Goal: Task Accomplishment & Management: Manage account settings

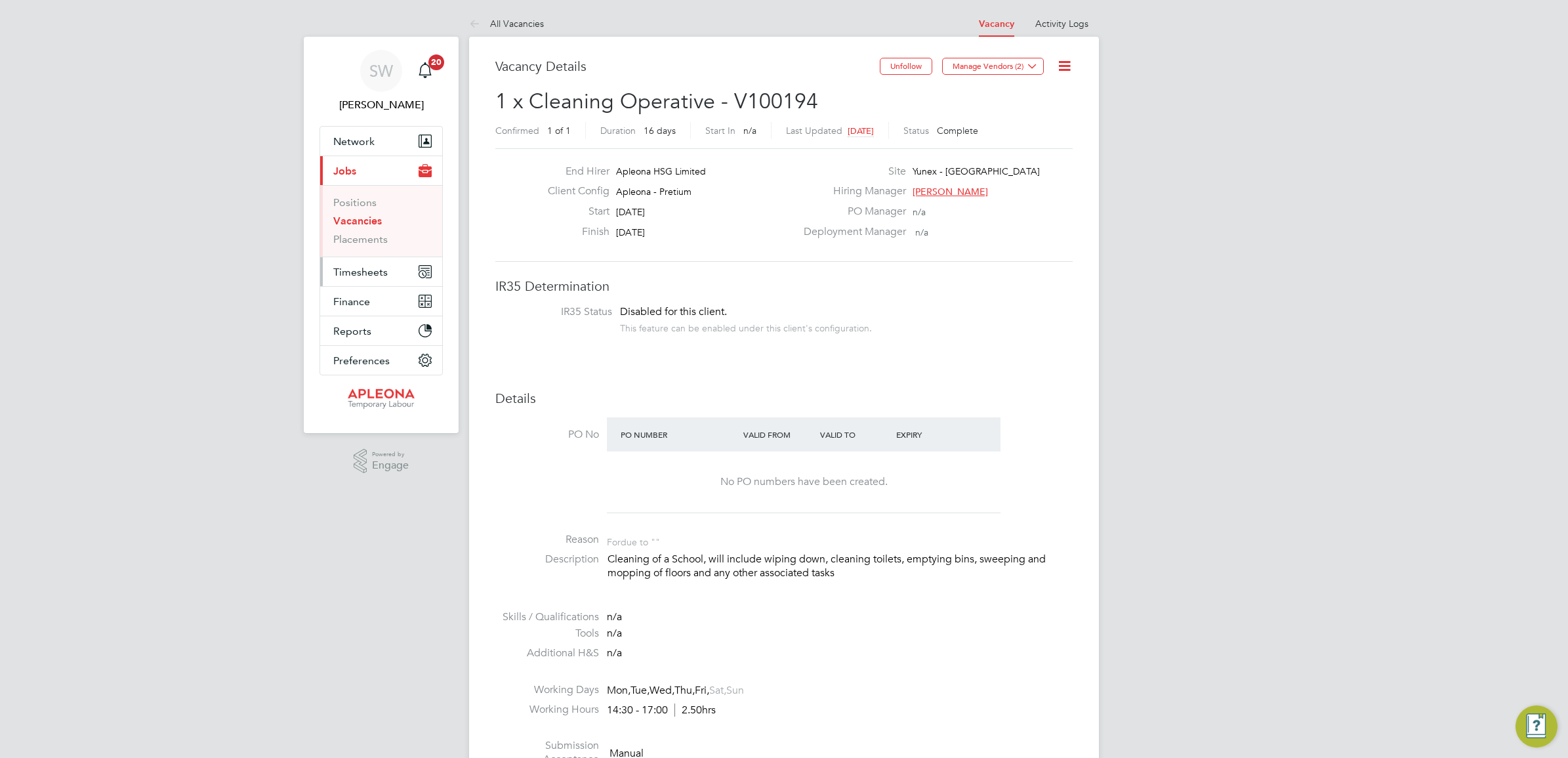
click at [350, 270] on span "Timesheets" at bounding box center [360, 272] width 54 height 12
click at [355, 230] on link "Timesheets" at bounding box center [360, 232] width 54 height 12
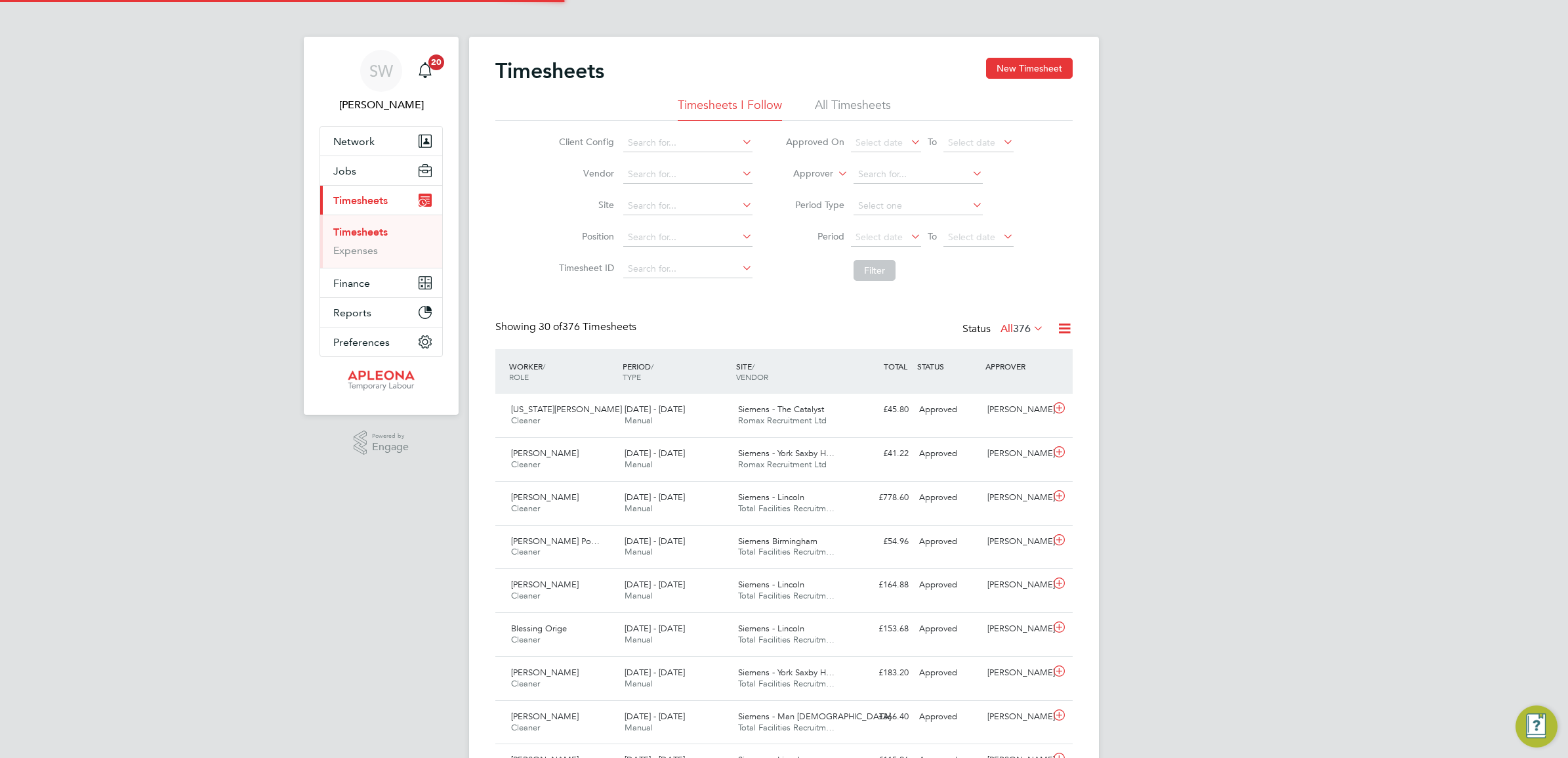
scroll to position [33, 114]
click at [936, 165] on input at bounding box center [918, 174] width 129 height 19
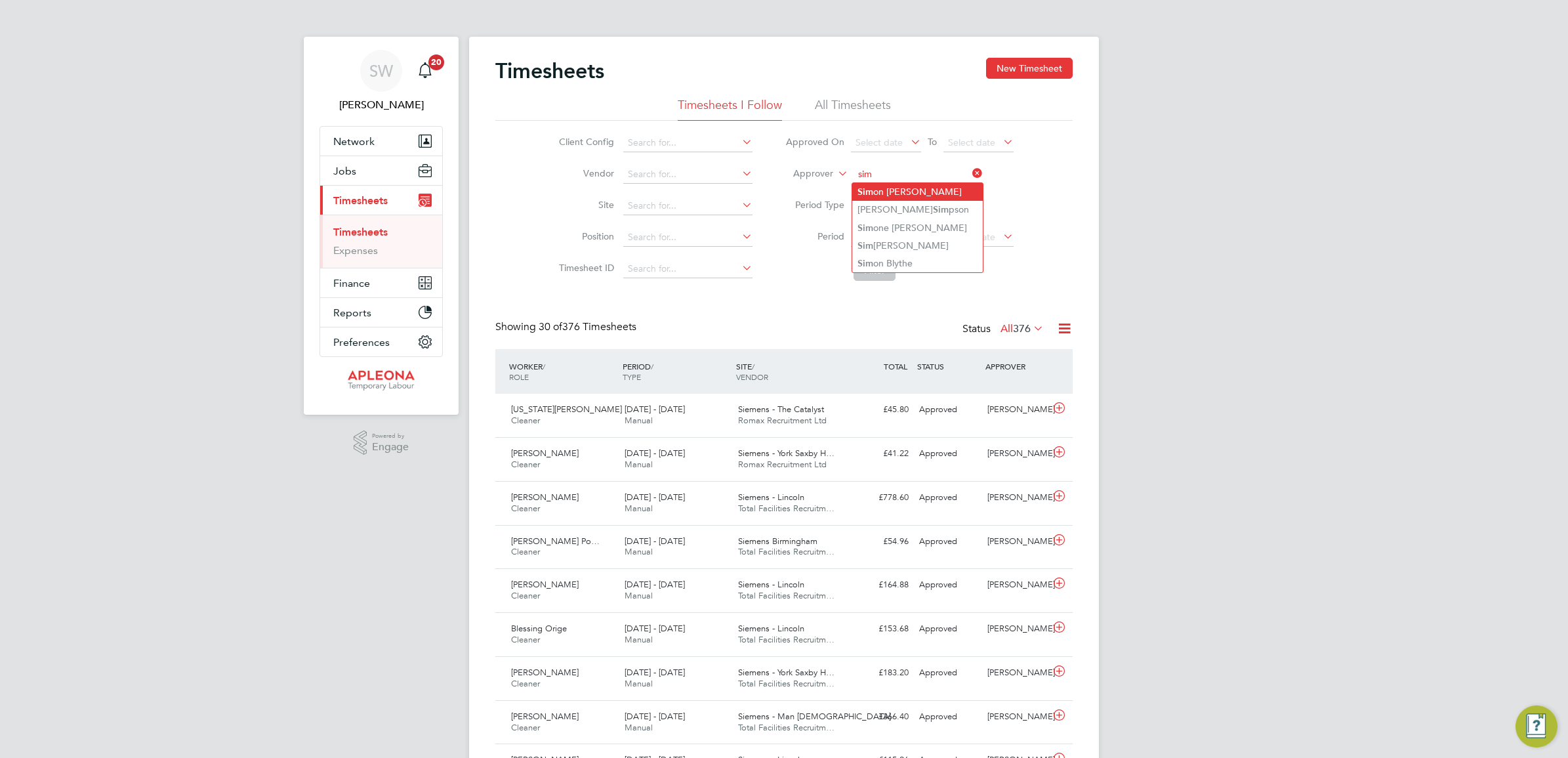
click at [903, 194] on li "Sim on Ward" at bounding box center [917, 192] width 131 height 18
type input "[PERSON_NAME]"
click at [874, 270] on button "Filter" at bounding box center [875, 270] width 42 height 21
click at [969, 172] on icon at bounding box center [969, 173] width 0 height 19
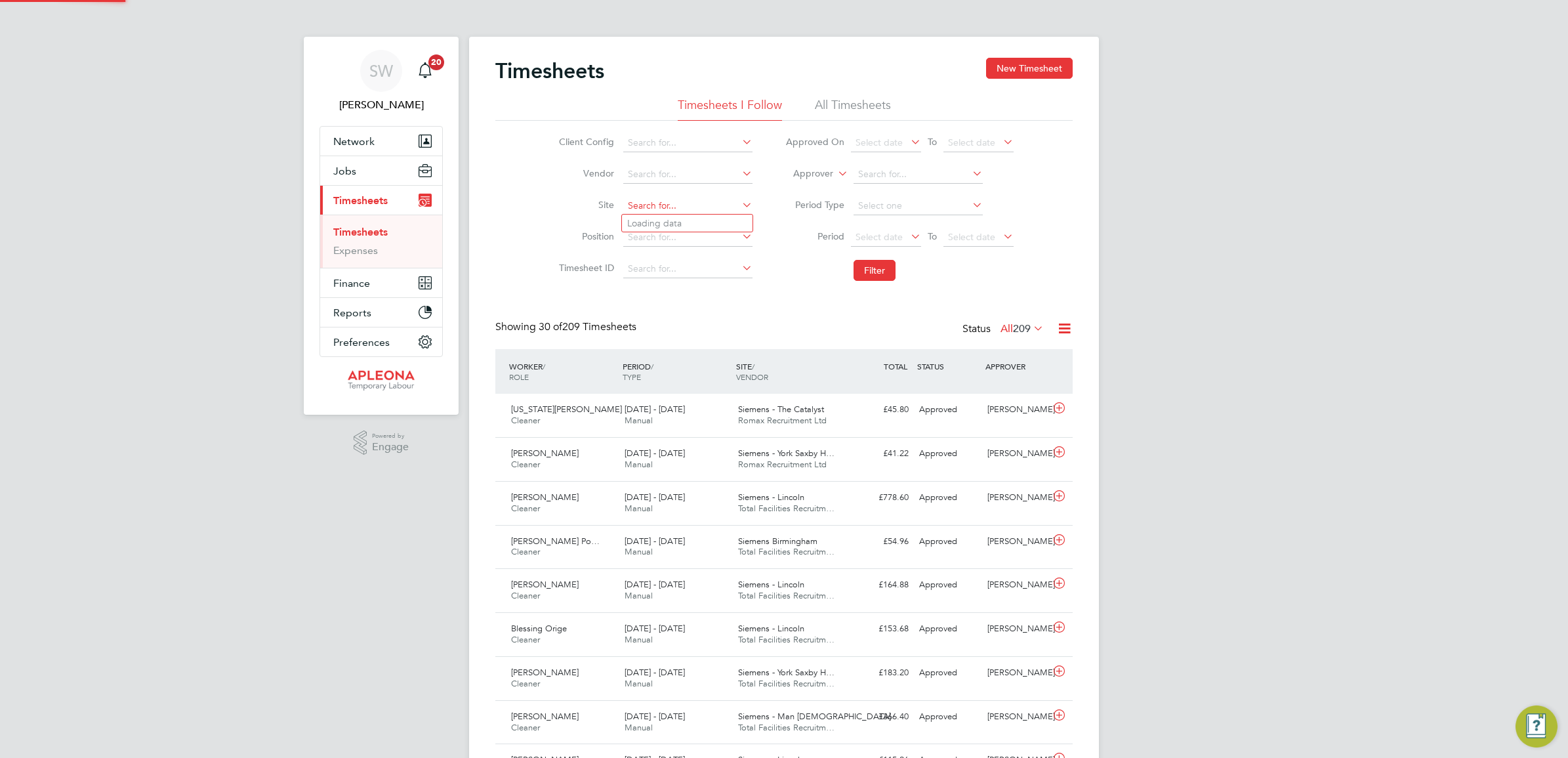
click at [667, 202] on input at bounding box center [687, 206] width 129 height 19
click at [717, 223] on li "Siemens - York Sax by House" at bounding box center [723, 224] width 203 height 18
type input "Siemens - York Saxby House"
click at [876, 270] on button "Filter" at bounding box center [875, 270] width 42 height 21
click at [353, 172] on span "Jobs" at bounding box center [345, 170] width 23 height 12
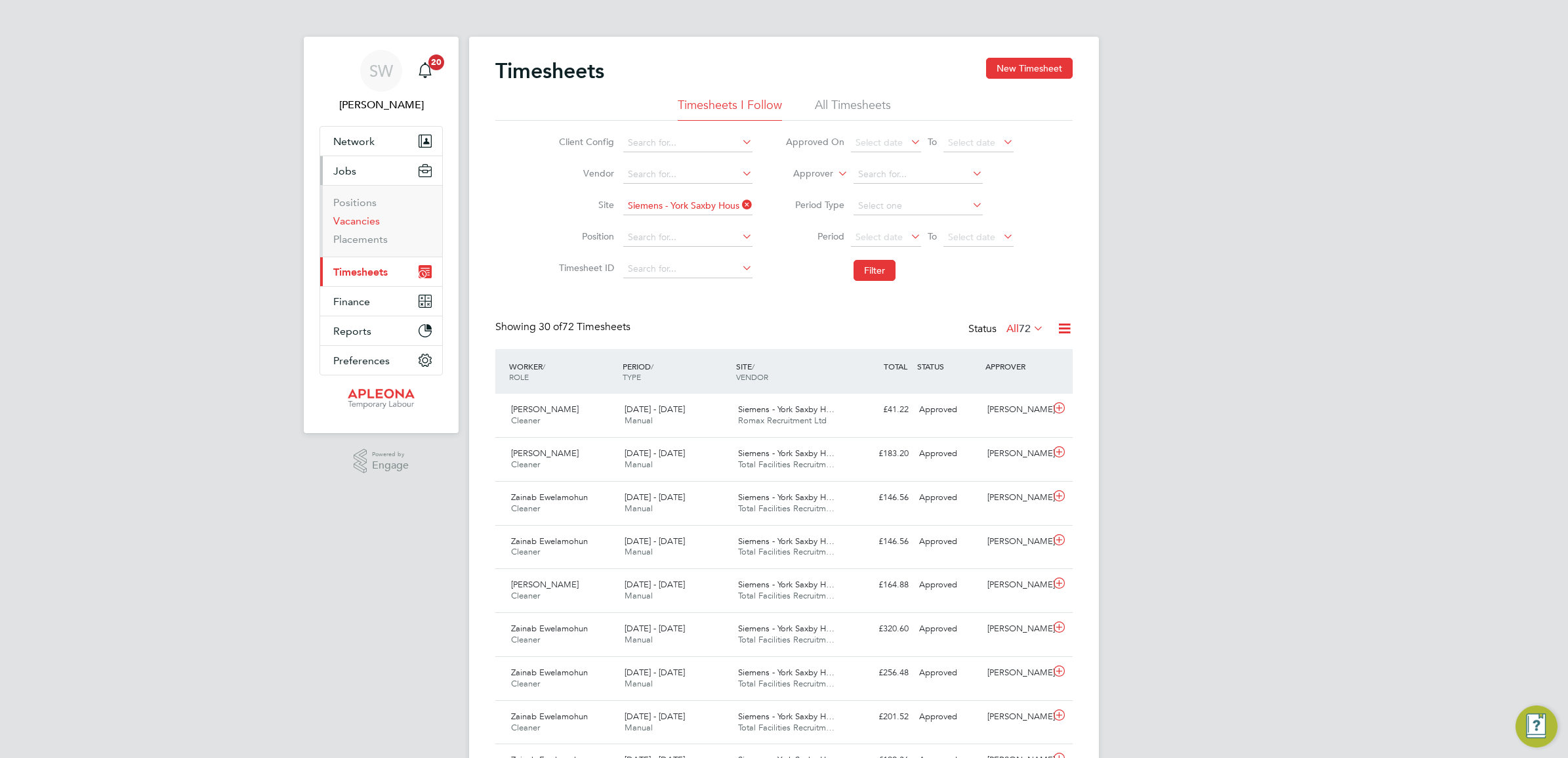
click at [352, 221] on link "Vacancies" at bounding box center [356, 220] width 46 height 12
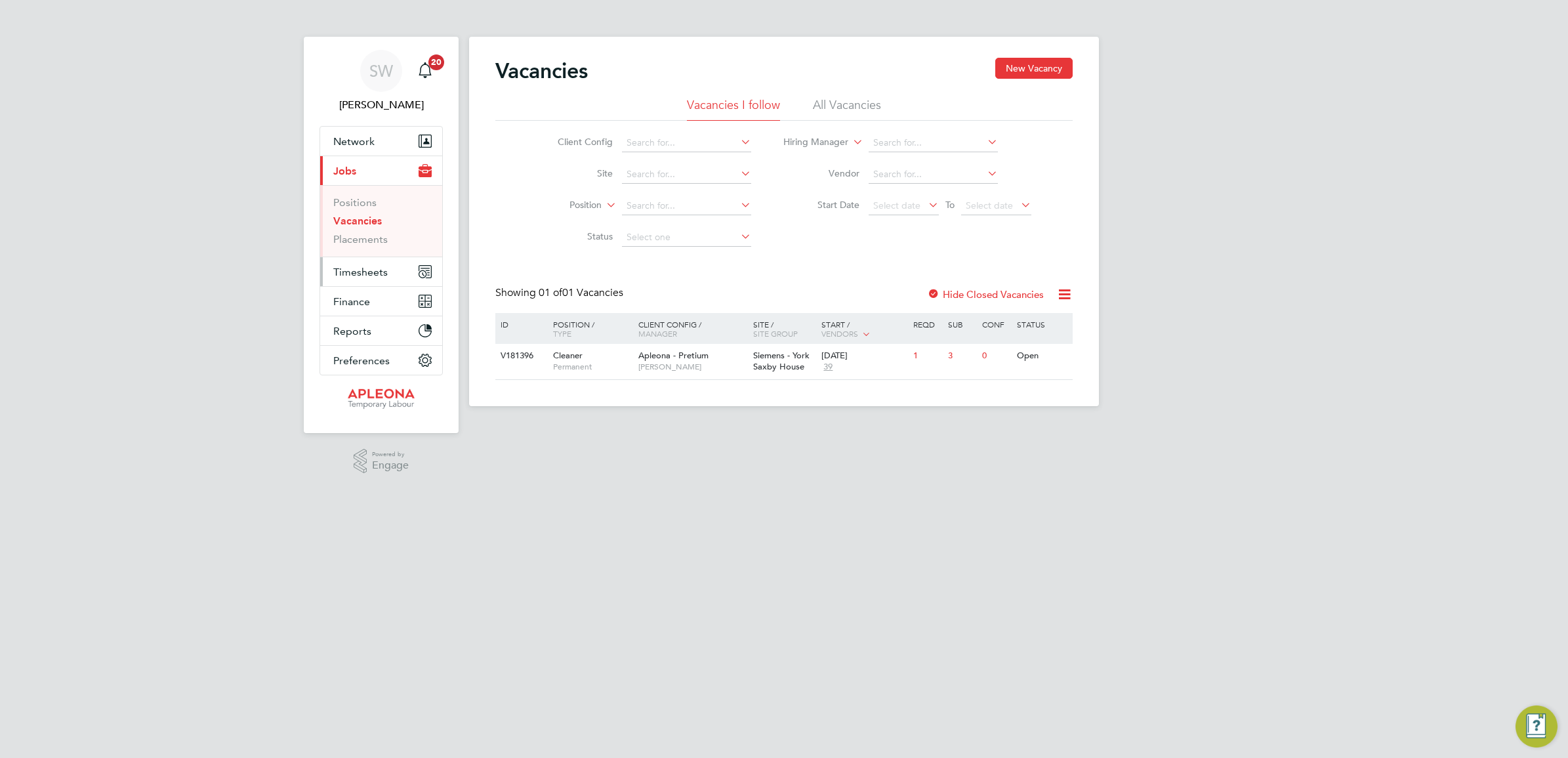
click at [356, 270] on span "Timesheets" at bounding box center [360, 272] width 54 height 12
click at [366, 232] on link "Timesheets" at bounding box center [360, 232] width 54 height 12
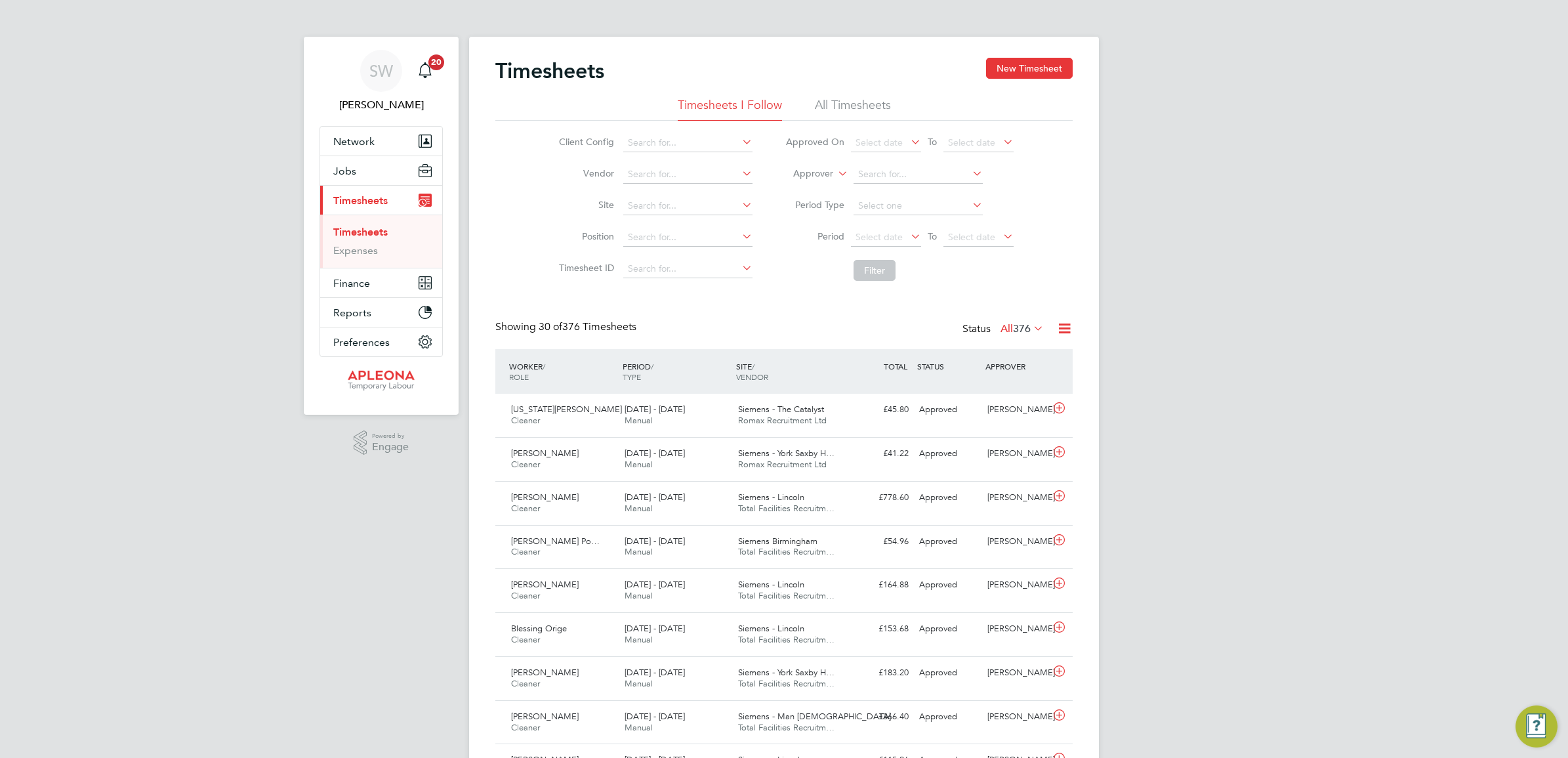
scroll to position [33, 114]
click at [666, 266] on input at bounding box center [687, 268] width 129 height 19
paste input "TS1830916"
type input "TS1830916"
click at [663, 287] on b "TS1830916" at bounding box center [651, 286] width 47 height 11
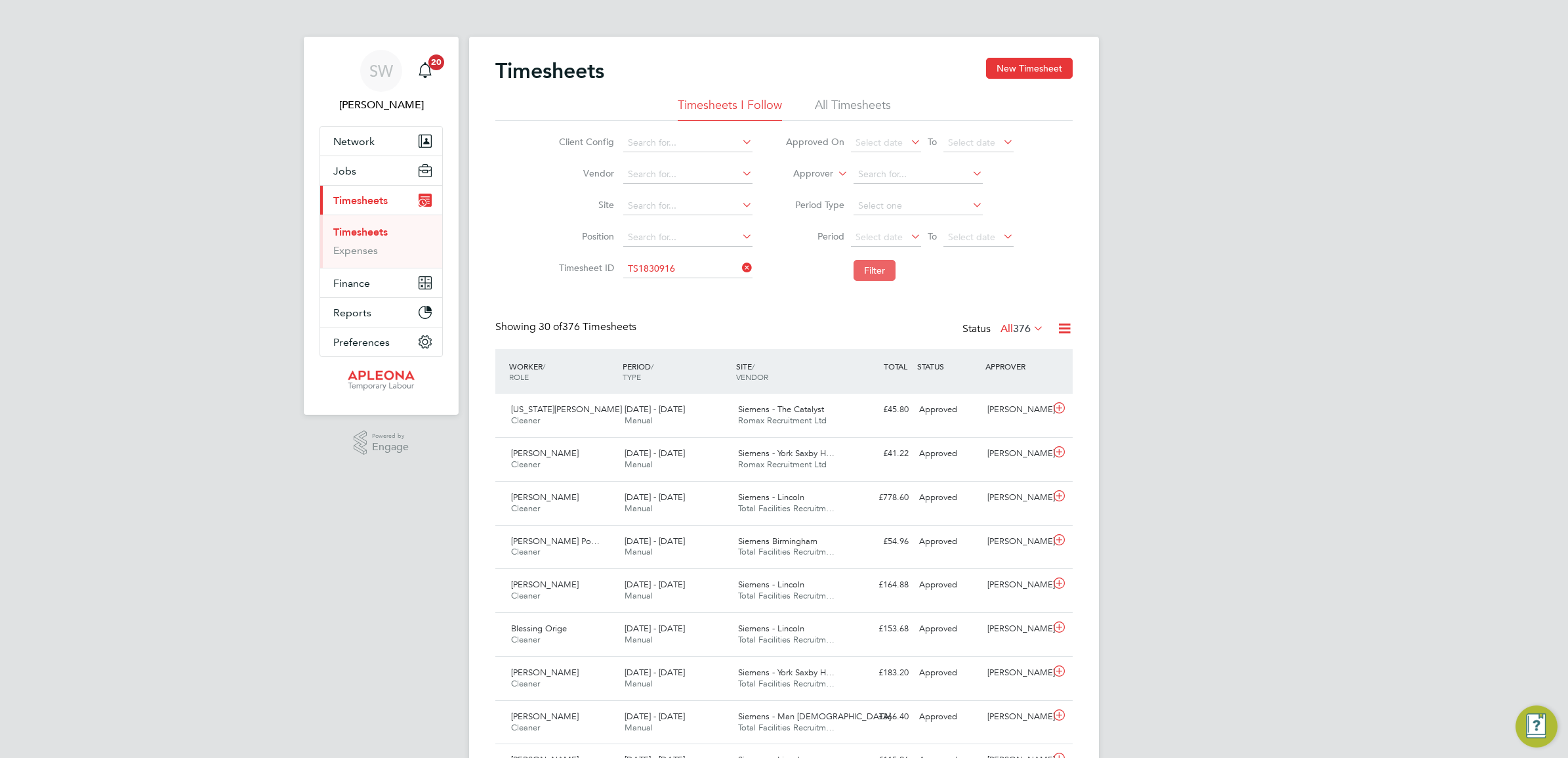
click at [874, 273] on button "Filter" at bounding box center [875, 270] width 42 height 21
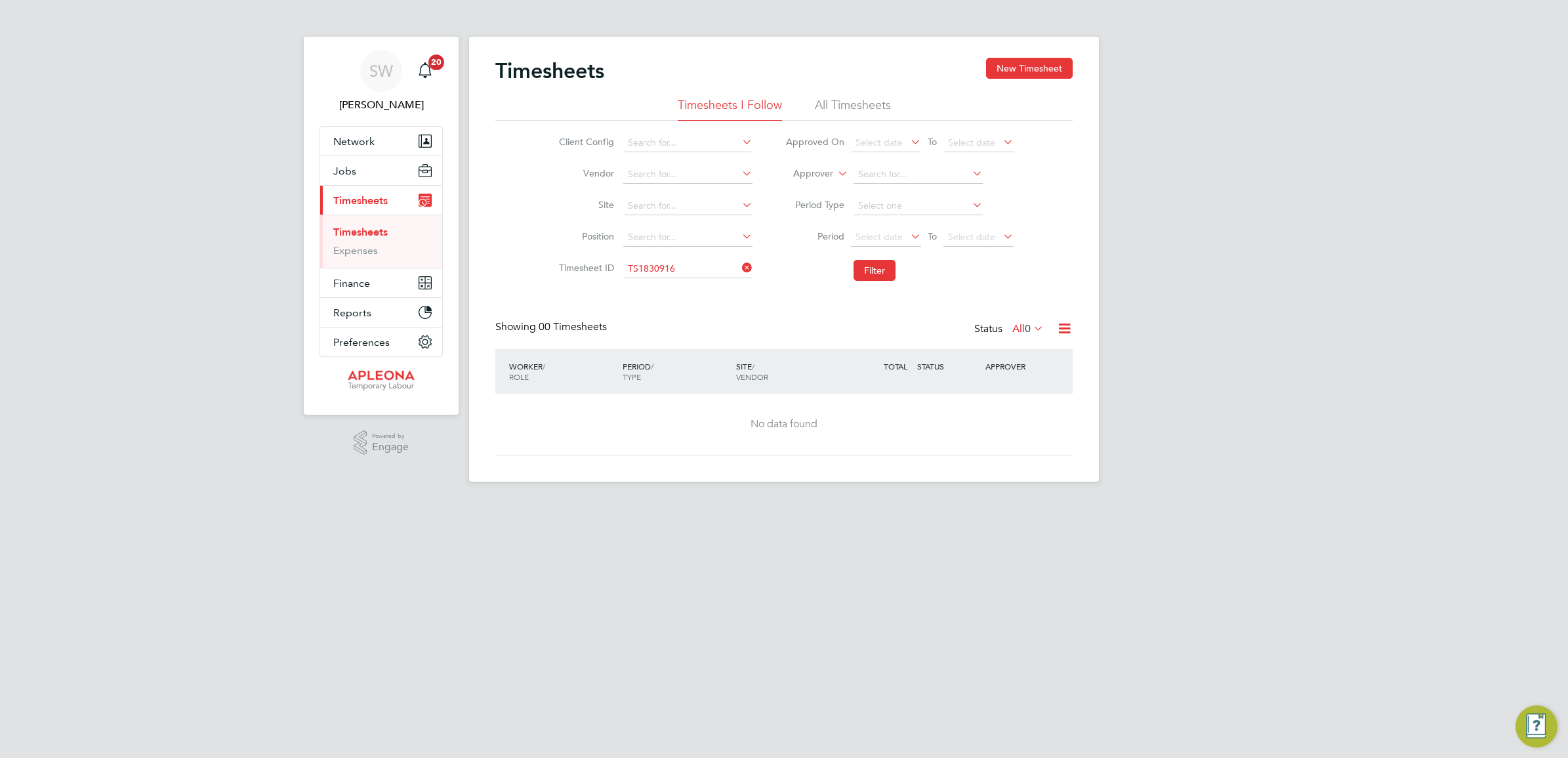
click at [858, 106] on li "All Timesheets" at bounding box center [853, 108] width 76 height 24
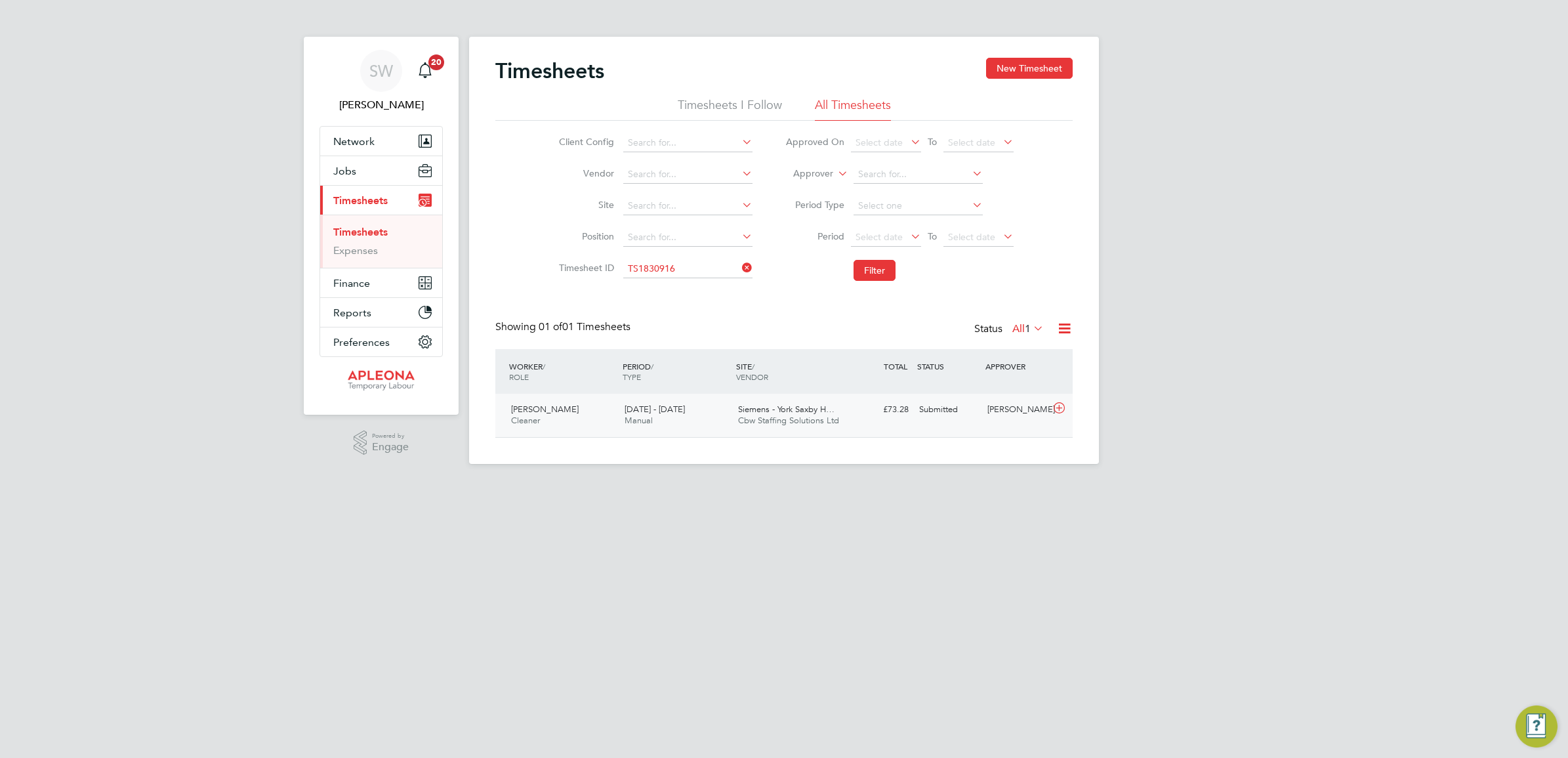
click at [805, 407] on span "Siemens - York Saxby H…" at bounding box center [786, 409] width 97 height 11
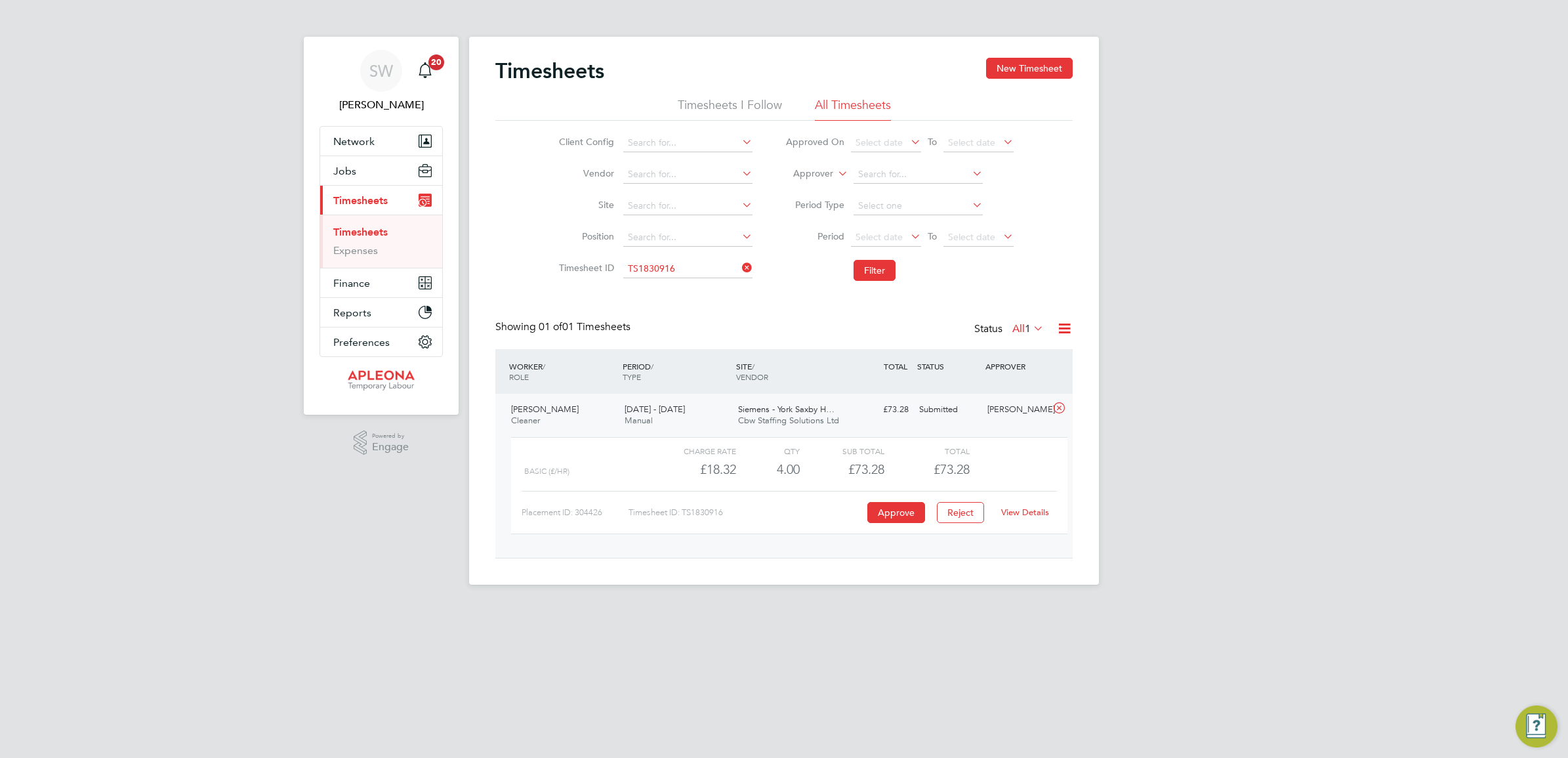
click at [1024, 512] on link "View Details" at bounding box center [1025, 512] width 48 height 11
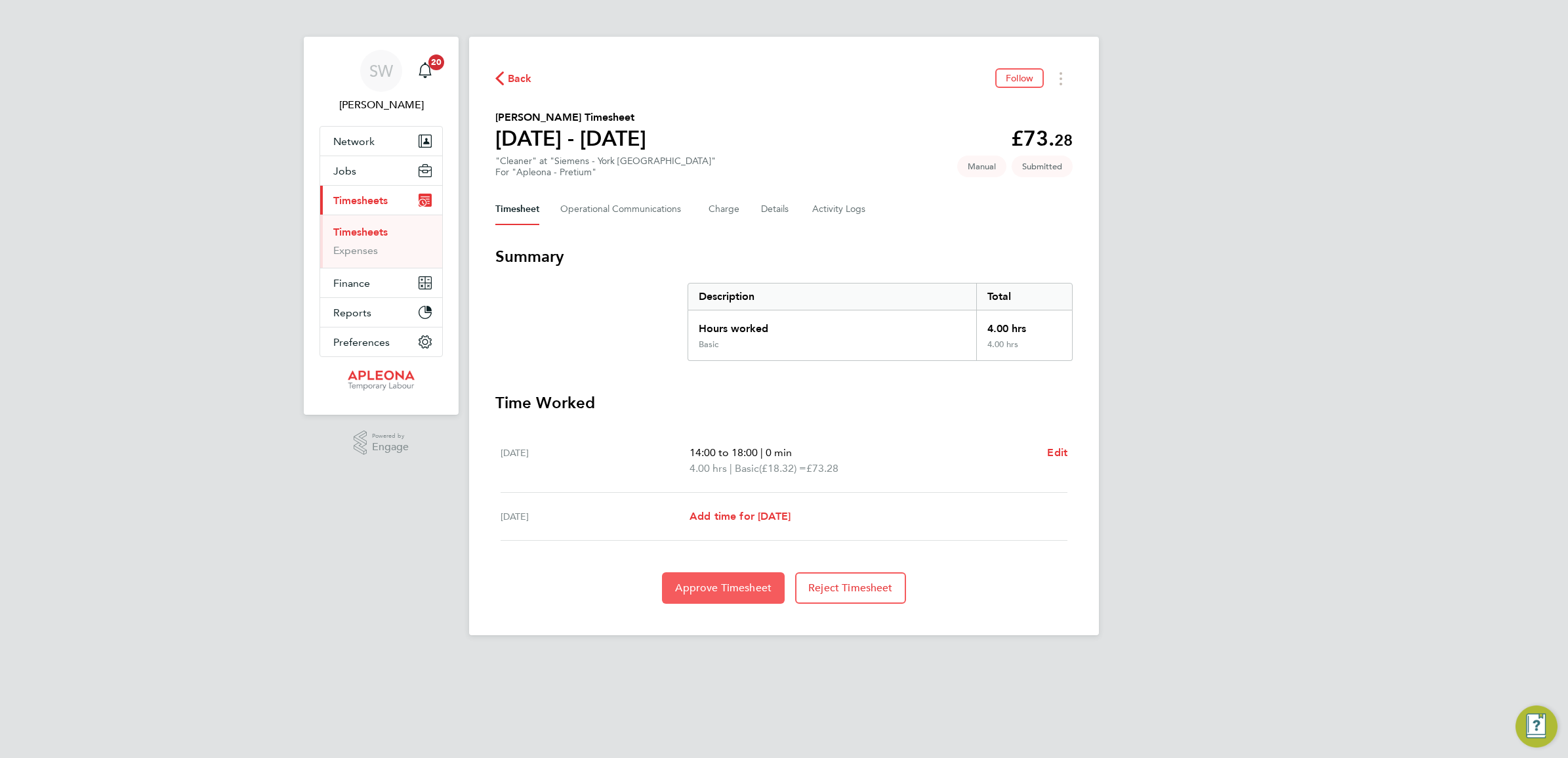
click at [722, 587] on span "Approve Timesheet" at bounding box center [723, 588] width 97 height 13
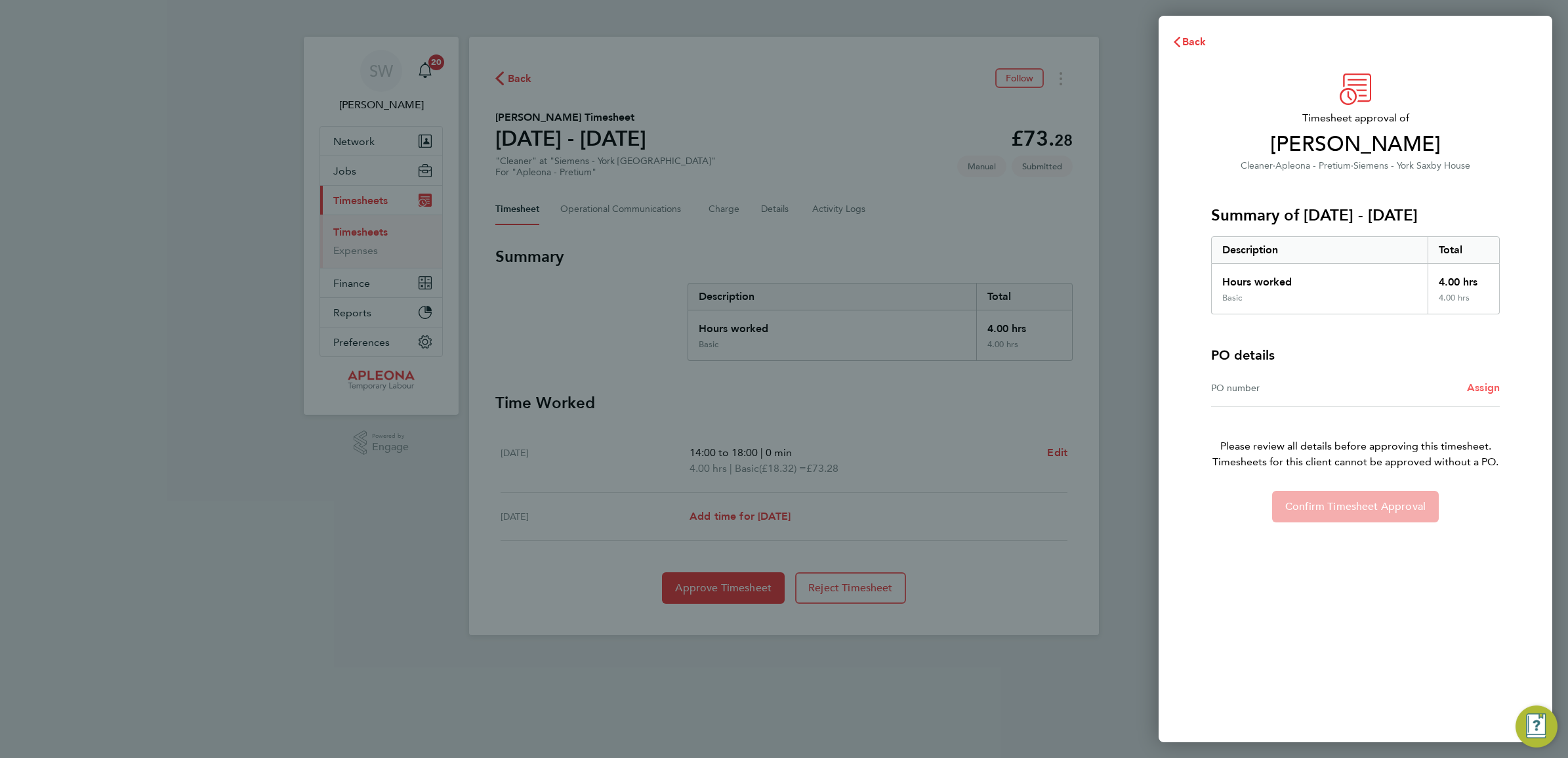
click at [1479, 387] on span "Assign" at bounding box center [1483, 387] width 33 height 12
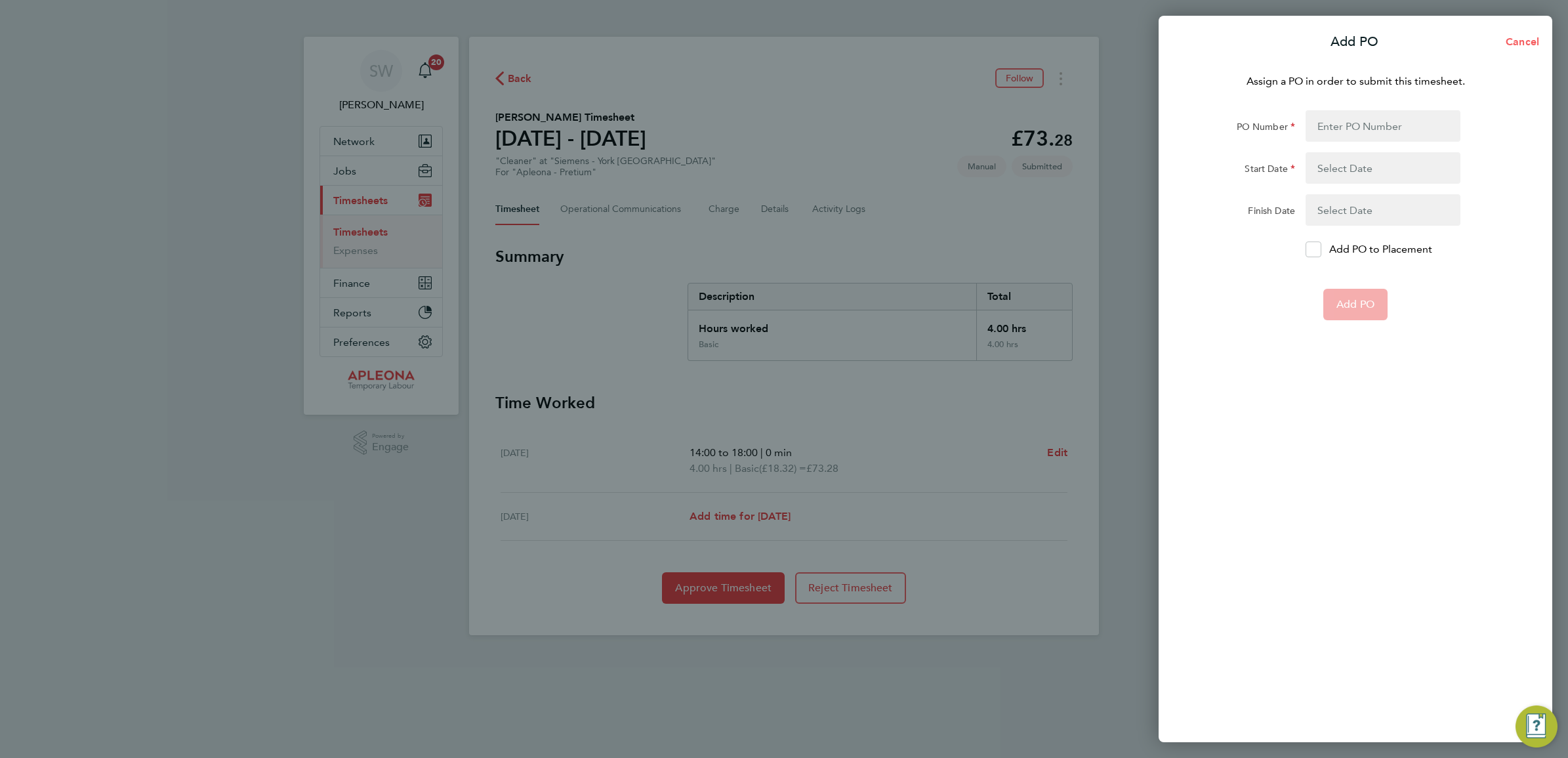
click at [1517, 41] on span "Cancel" at bounding box center [1521, 41] width 37 height 12
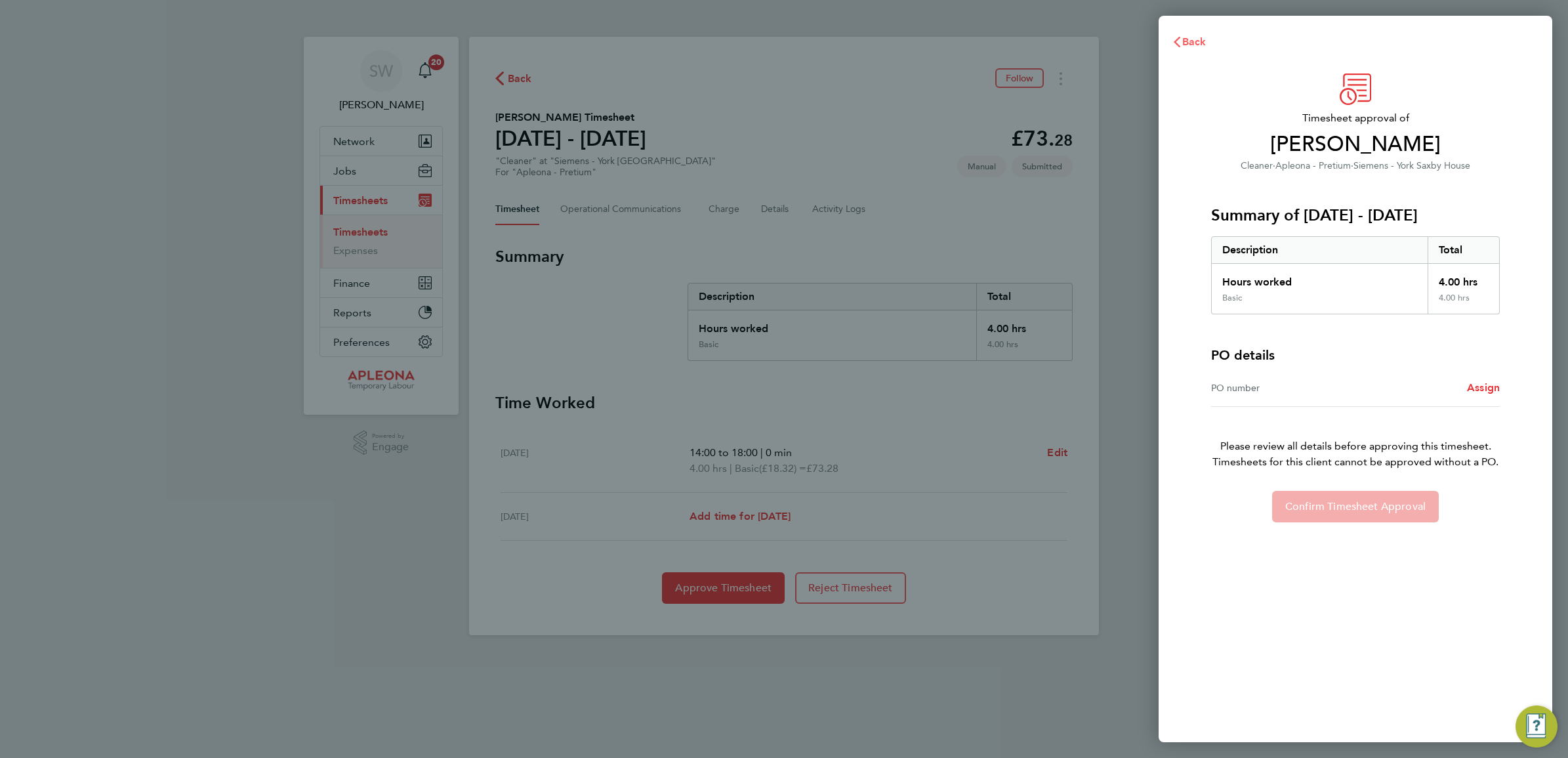
click at [1191, 43] on span "Back" at bounding box center [1195, 41] width 24 height 12
